Goal: Task Accomplishment & Management: Complete application form

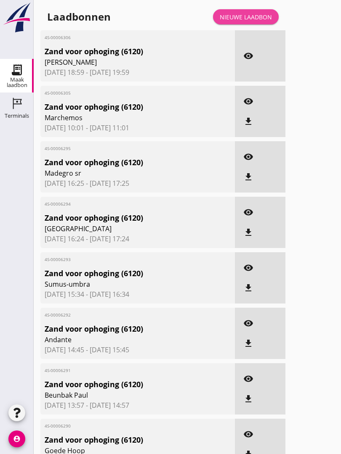
click at [264, 21] on div "Nieuwe laadbon" at bounding box center [246, 17] width 52 height 9
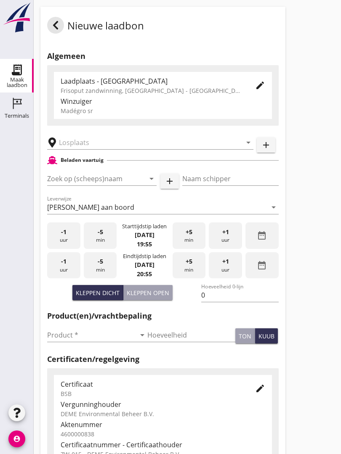
click at [92, 145] on input "text" at bounding box center [144, 142] width 171 height 13
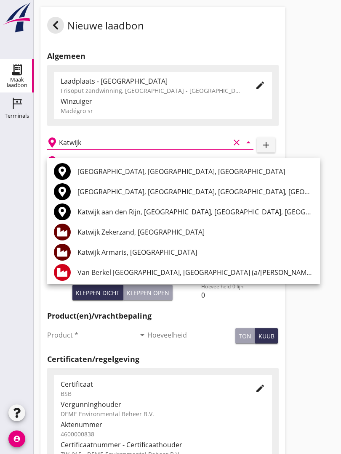
click at [145, 247] on div "Katwijk Armaris, [GEOGRAPHIC_DATA]" at bounding box center [195, 252] width 236 height 10
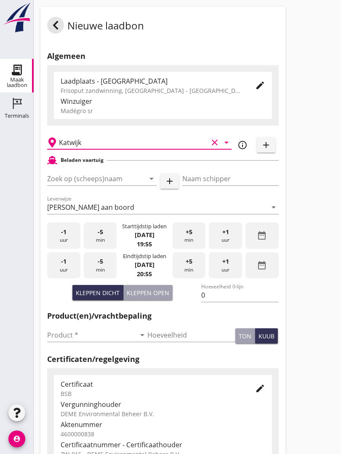
type input "Katwijk Armaris, [GEOGRAPHIC_DATA]"
click at [119, 183] on input "Zoek op (scheeps)naam" at bounding box center [90, 178] width 86 height 13
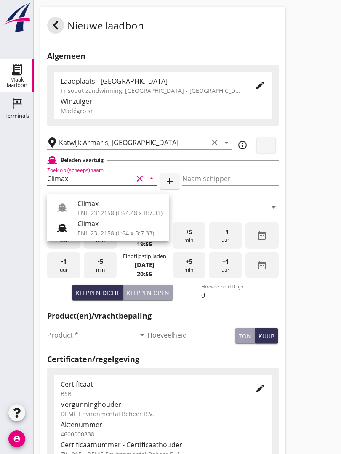
click at [109, 202] on div "Climax" at bounding box center [119, 204] width 85 height 10
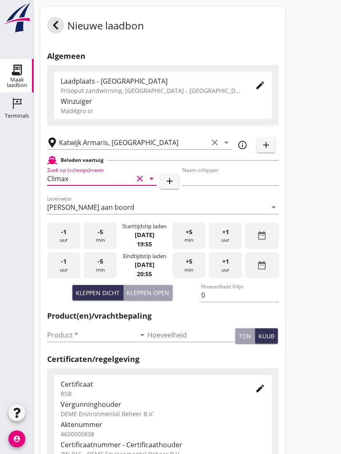
type input "Climax"
type input "[PERSON_NAME]"
type input "510"
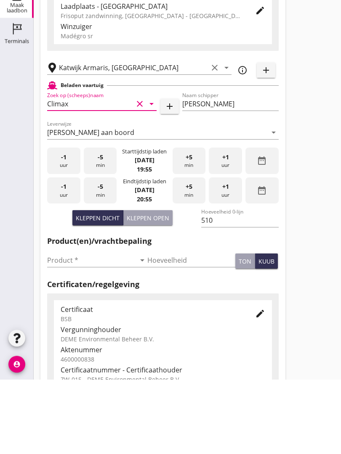
click at [65, 329] on input "Product *" at bounding box center [91, 335] width 88 height 13
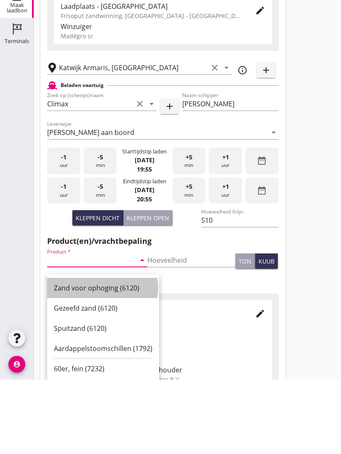
click at [120, 353] on div "Zand voor ophoging (6120)" at bounding box center [103, 363] width 98 height 20
type input "Zand voor ophoging (6120)"
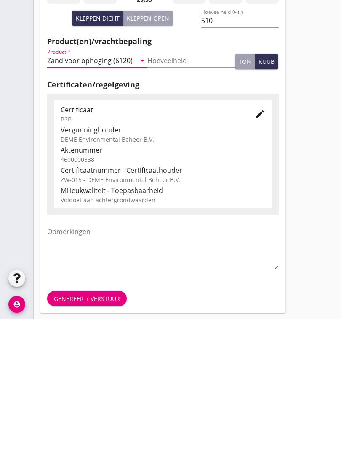
scroll to position [147, 0]
click at [108, 426] on button "Genereer + verstuur" at bounding box center [87, 433] width 80 height 15
